Goal: Find specific page/section

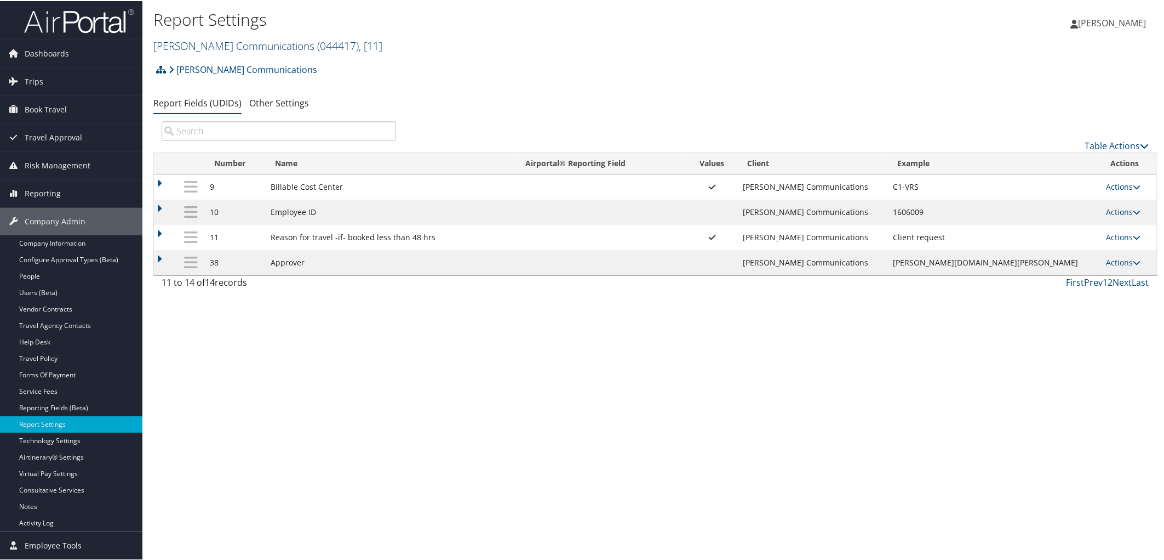
click at [182, 49] on link "Sorenson Communications ( 044417 ) , [ 11 ]" at bounding box center [267, 44] width 229 height 15
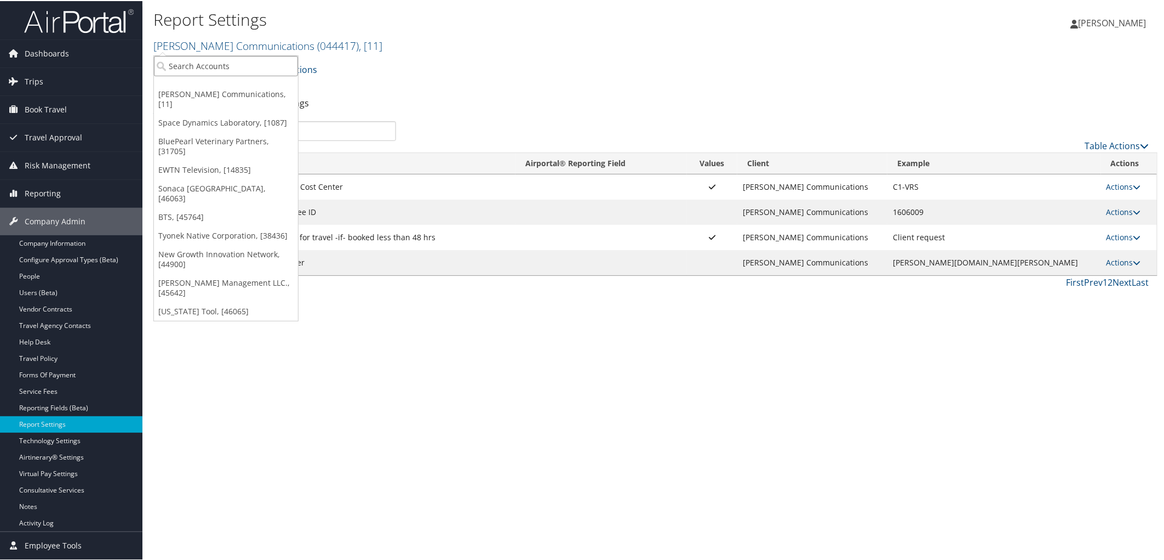
click at [182, 66] on input "search" at bounding box center [226, 65] width 144 height 20
type input "engage locums"
click at [215, 81] on div "Engage Locums (302095), [46061]" at bounding box center [234, 85] width 172 height 10
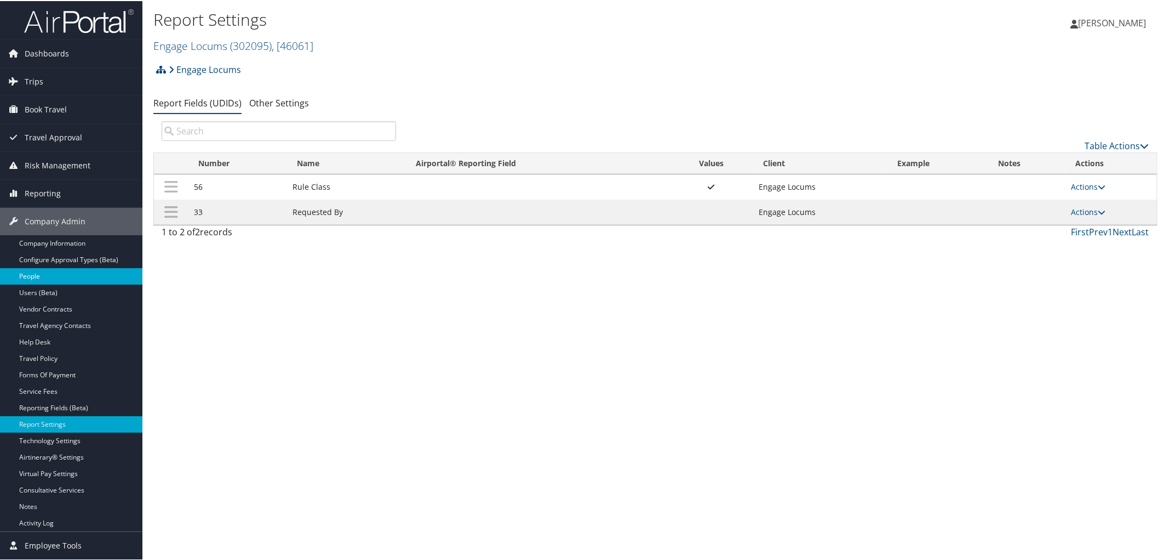
click at [37, 275] on link "People" at bounding box center [71, 275] width 142 height 16
